Goal: Task Accomplishment & Management: Manage account settings

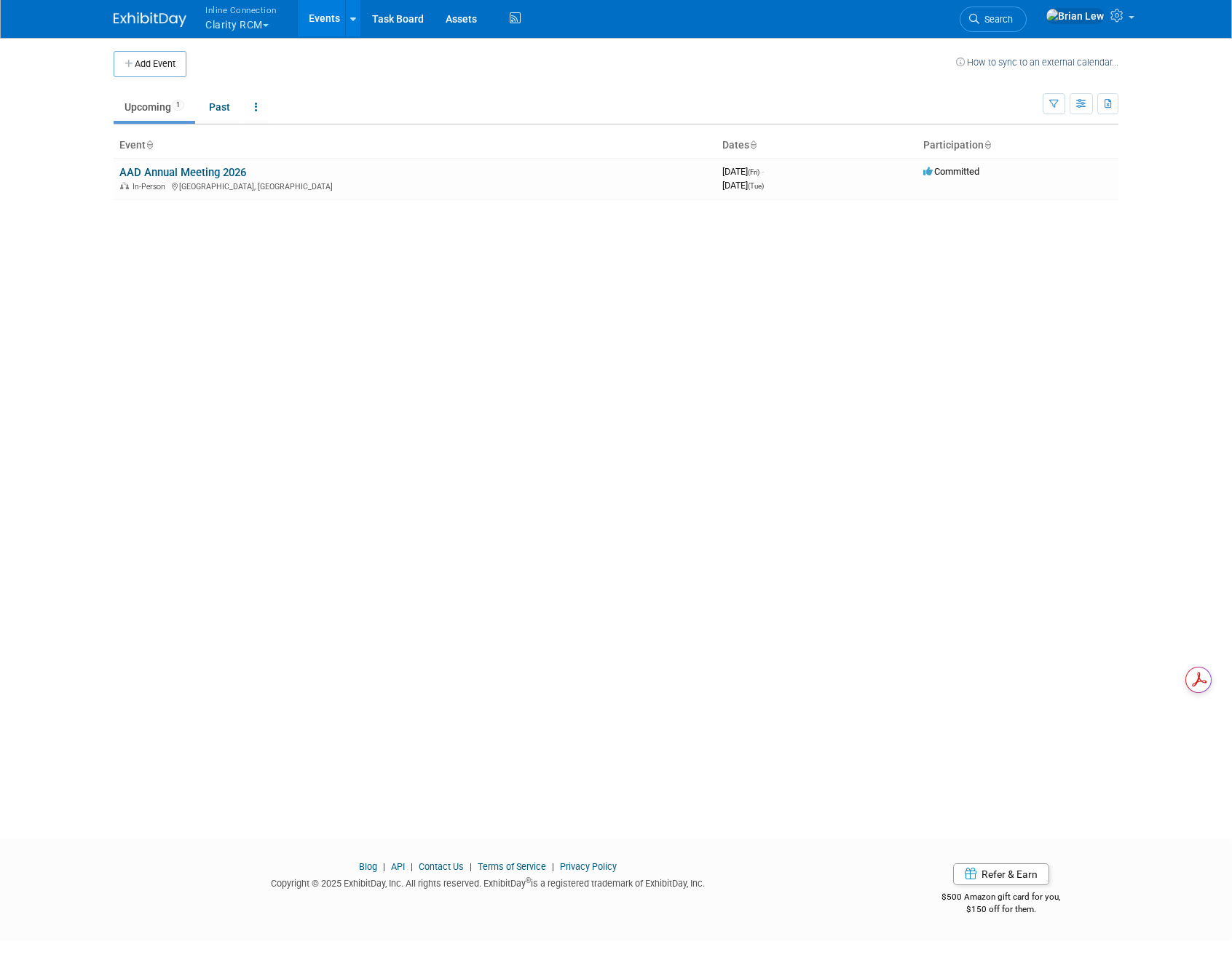
click at [259, 24] on button "Inline Connection Clarity RCM" at bounding box center [249, 18] width 91 height 38
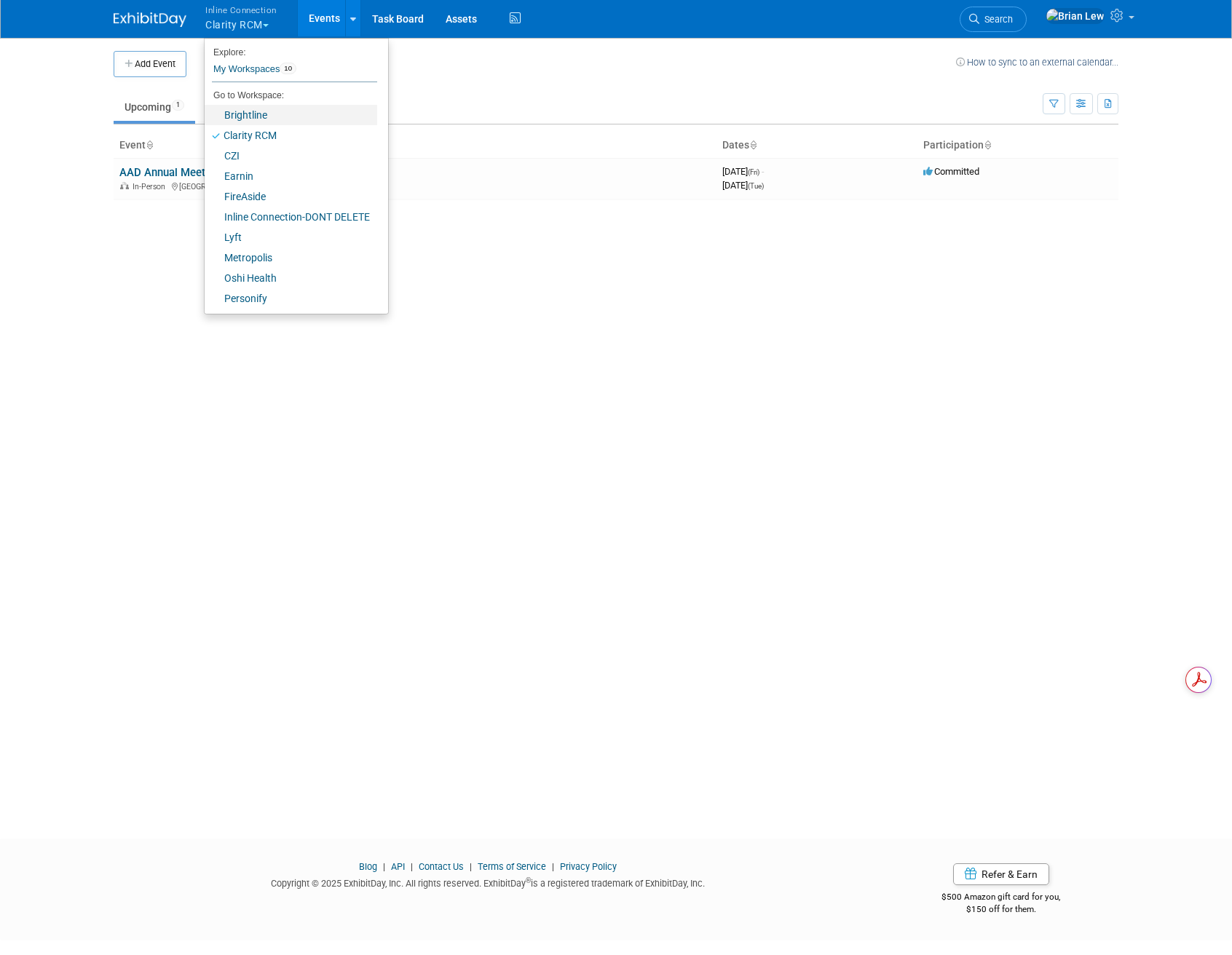
click at [260, 112] on link "Brightline" at bounding box center [290, 115] width 172 height 20
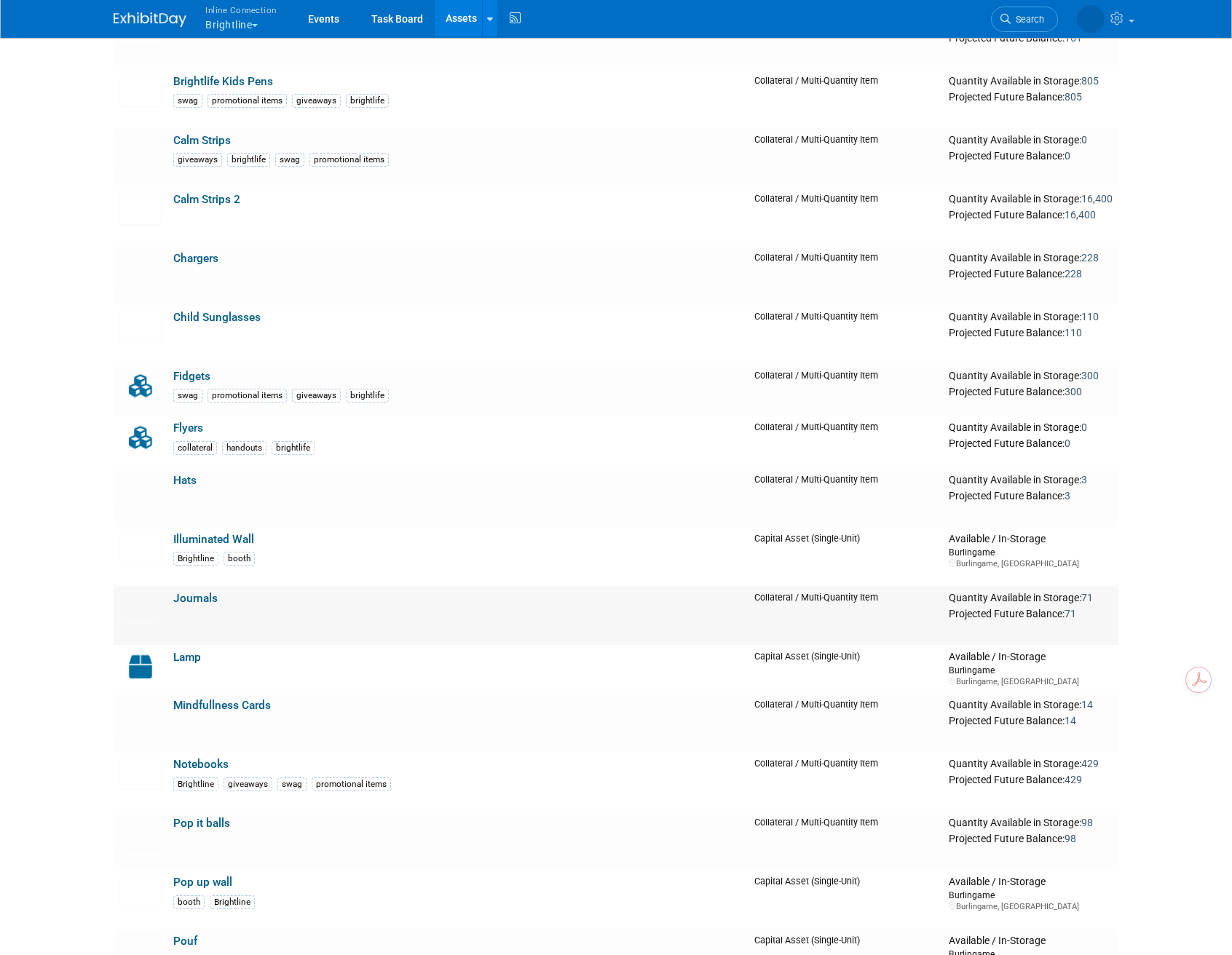
scroll to position [172, 0]
click at [216, 823] on link "Pop it balls" at bounding box center [202, 823] width 57 height 13
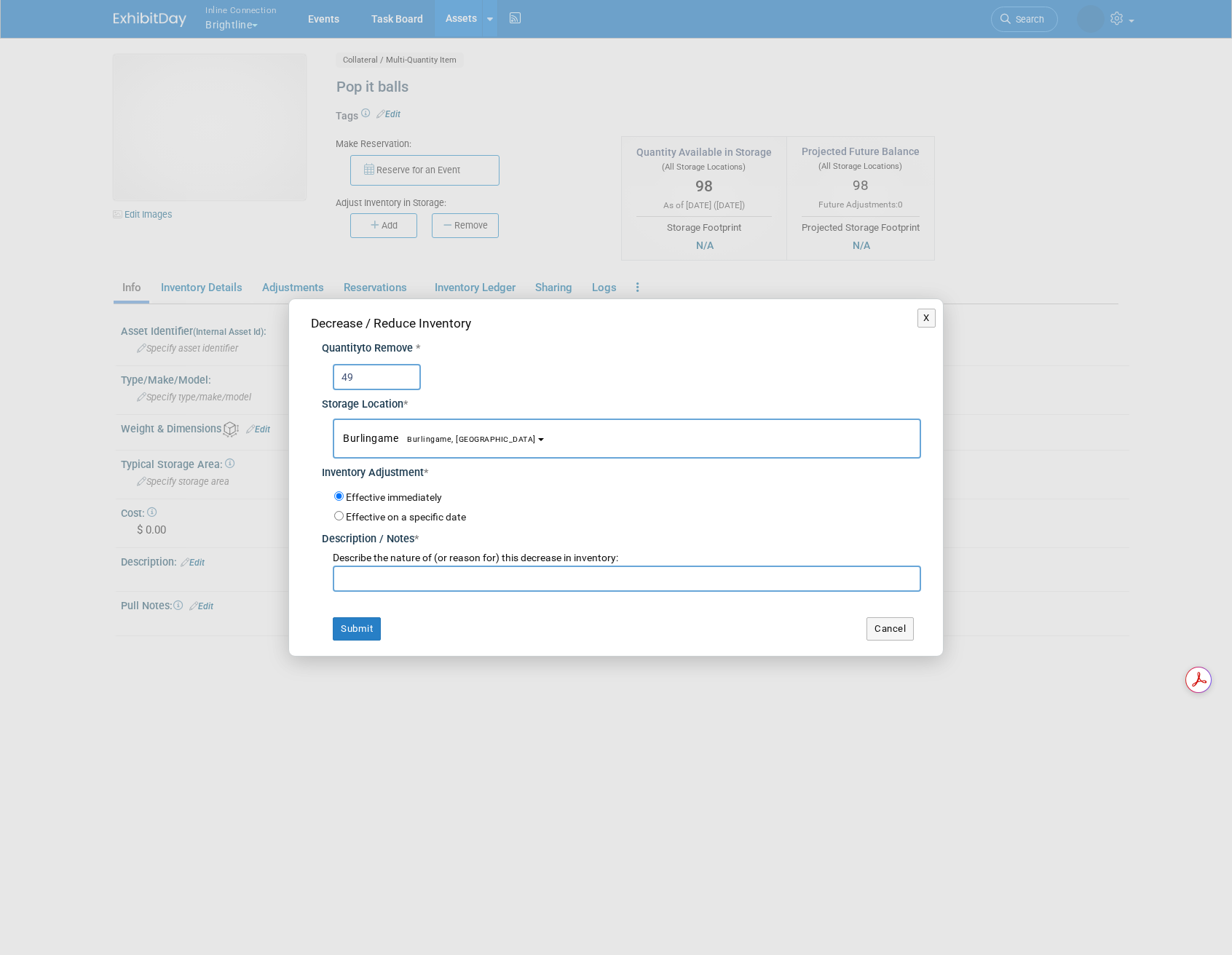
type input "49"
type input "to Jessica"
click at [348, 635] on button "Submit" at bounding box center [357, 629] width 48 height 23
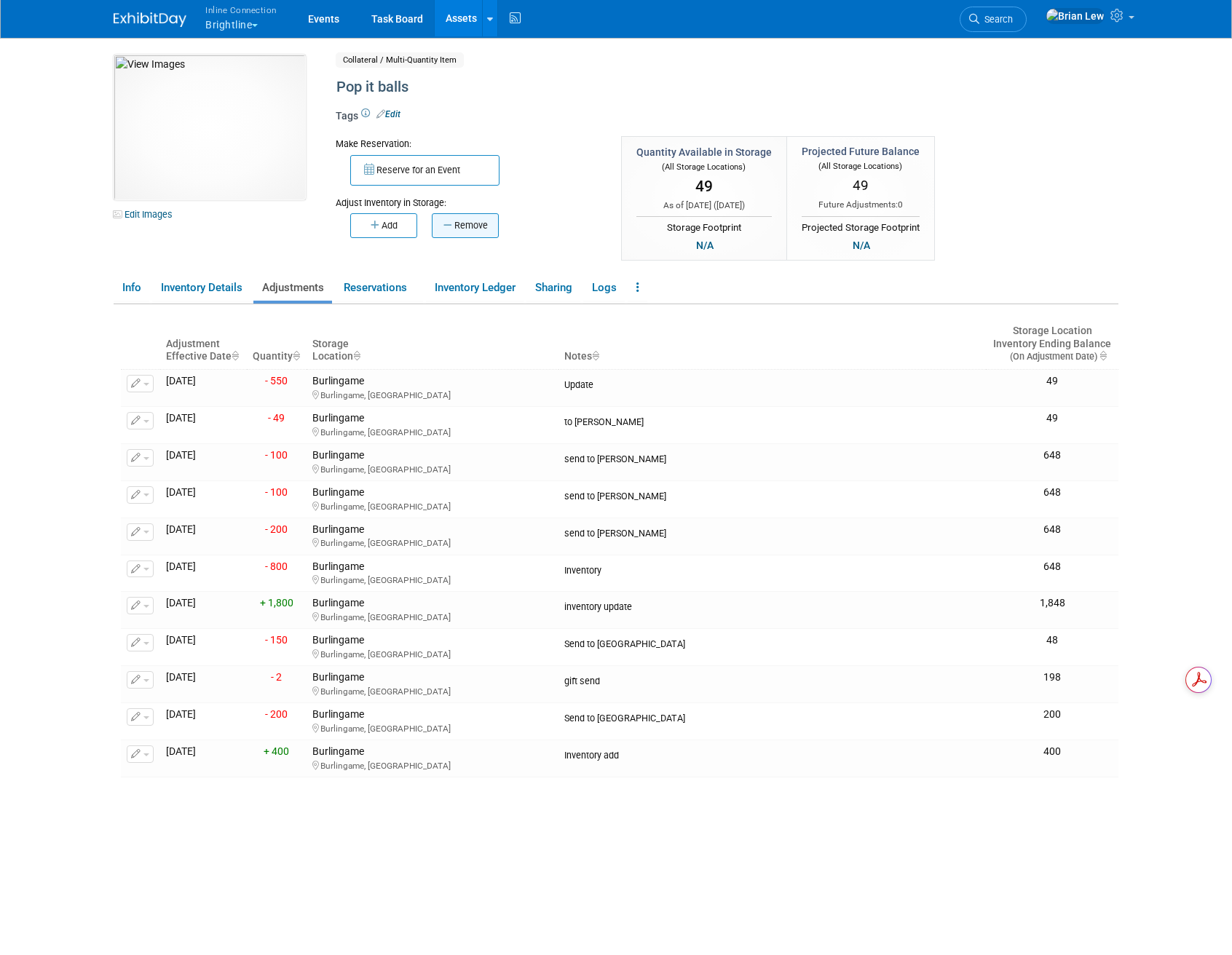
click at [472, 227] on button "Remove" at bounding box center [465, 226] width 67 height 25
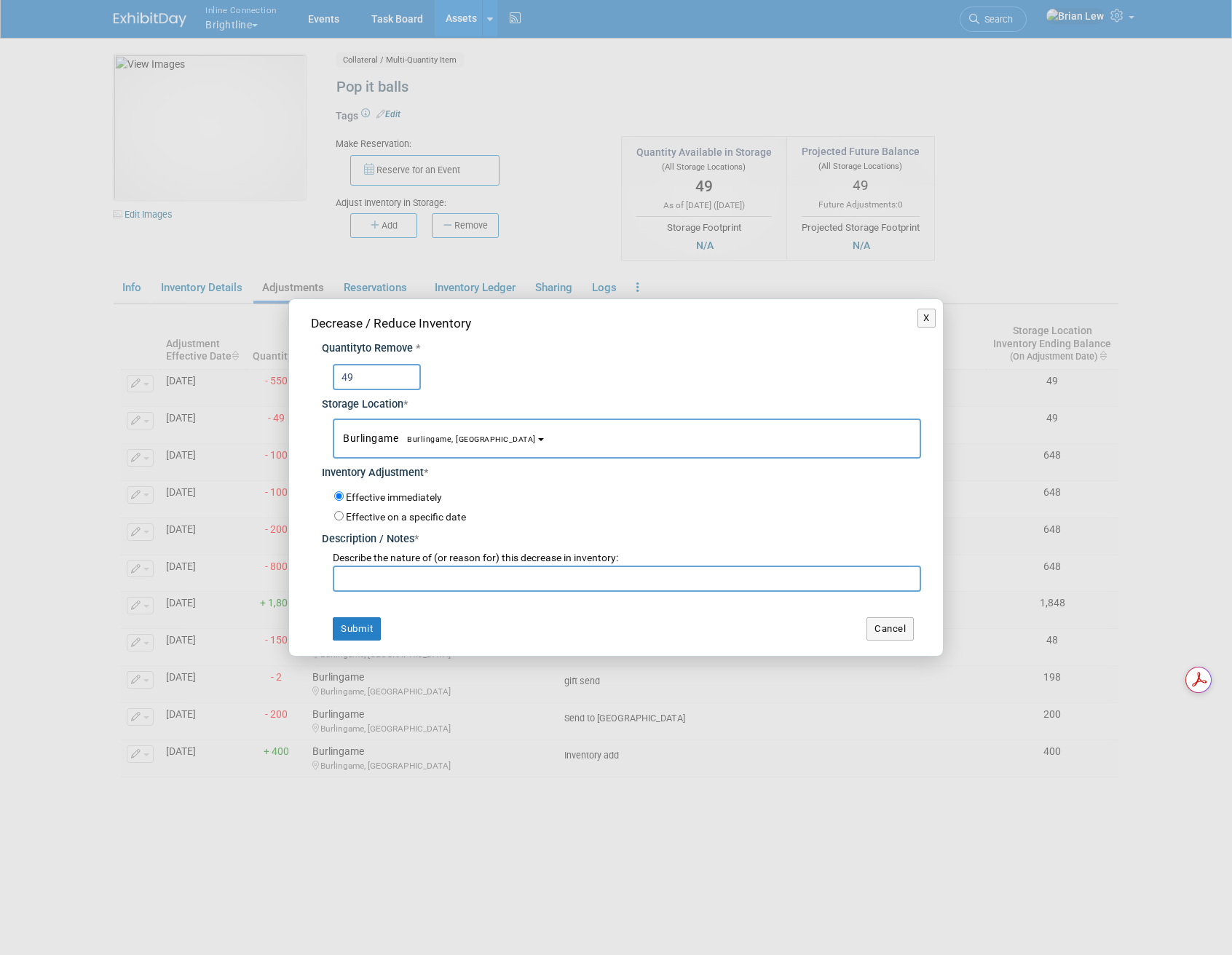
type input "49"
click at [383, 588] on input "text" at bounding box center [627, 578] width 588 height 26
type input "to Esha"
click at [353, 629] on button "Submit" at bounding box center [357, 629] width 48 height 23
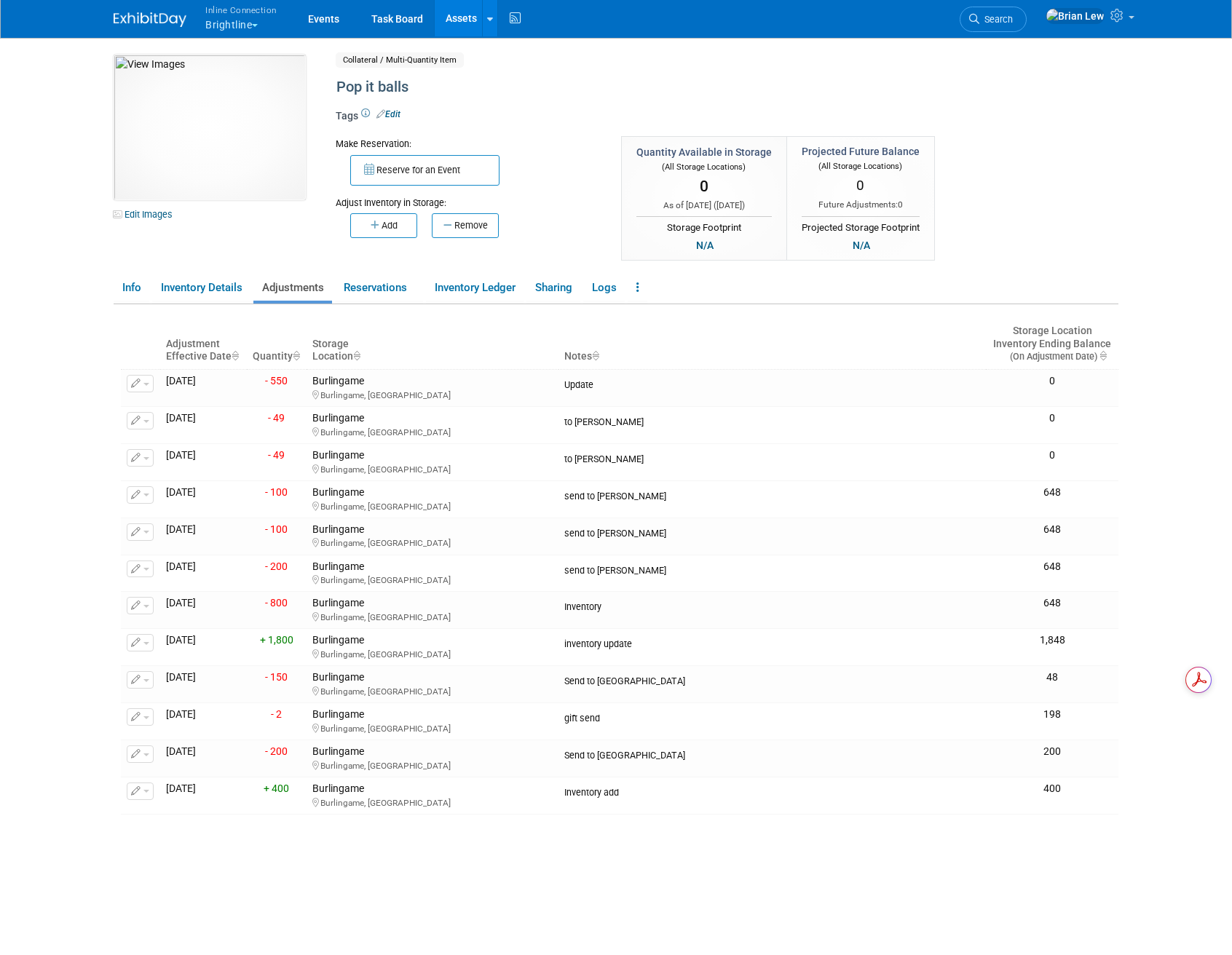
click at [451, 18] on link "Assets" at bounding box center [461, 18] width 54 height 36
